Goal: Transaction & Acquisition: Purchase product/service

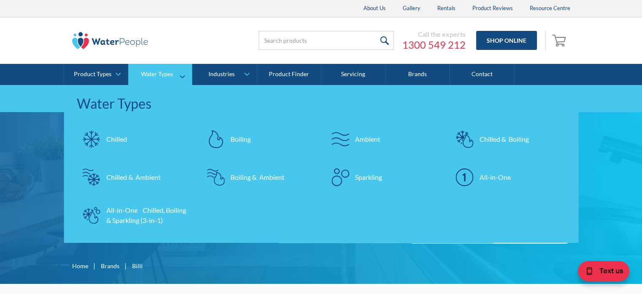
click at [261, 177] on div "Boiling & Ambient" at bounding box center [258, 177] width 54 height 10
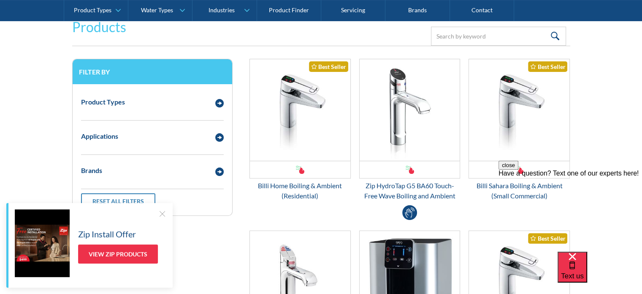
scroll to position [169, 0]
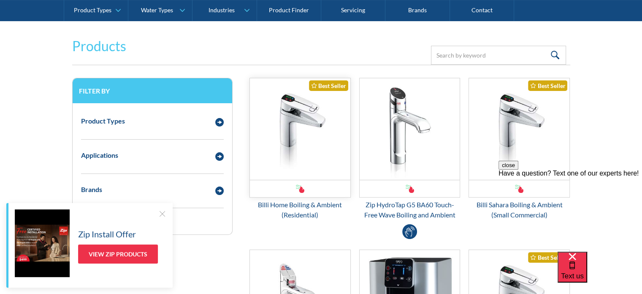
click at [305, 119] on img "Email Form 3" at bounding box center [300, 128] width 101 height 101
click at [493, 146] on img "Email Form 3" at bounding box center [519, 128] width 101 height 101
click at [289, 139] on img "Email Form 3" at bounding box center [300, 128] width 101 height 101
click at [499, 124] on img "Email Form 3" at bounding box center [519, 128] width 101 height 101
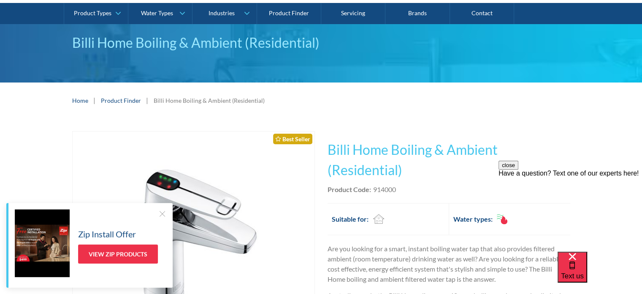
scroll to position [42, 0]
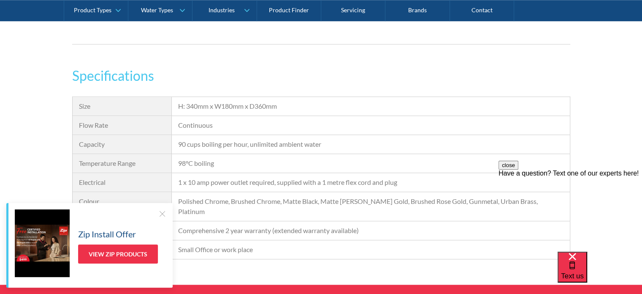
scroll to position [760, 0]
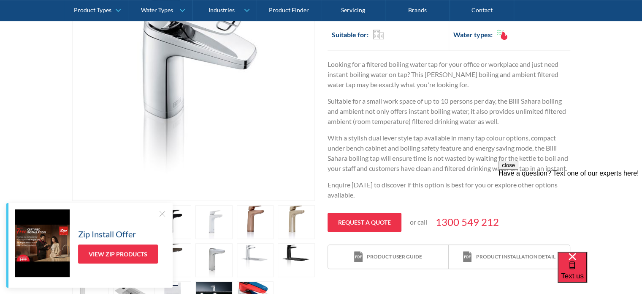
scroll to position [253, 0]
